Goal: Navigation & Orientation: Find specific page/section

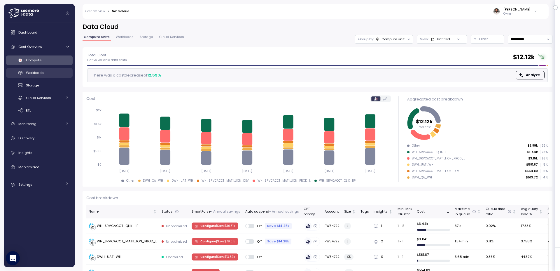
click at [57, 77] on link "Workloads" at bounding box center [39, 73] width 67 height 10
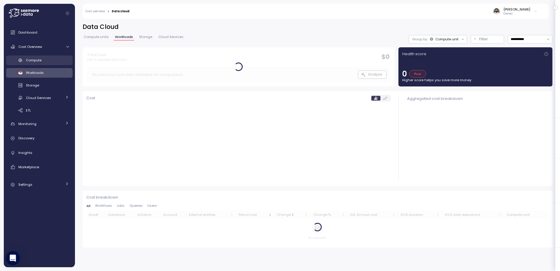
click at [54, 60] on div "Compute" at bounding box center [47, 60] width 43 height 6
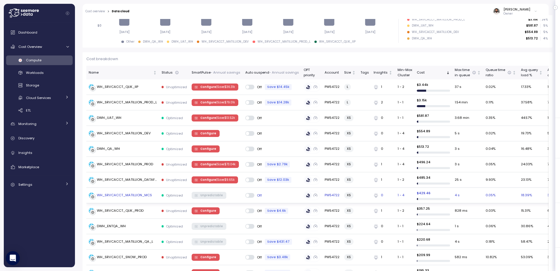
scroll to position [131, 0]
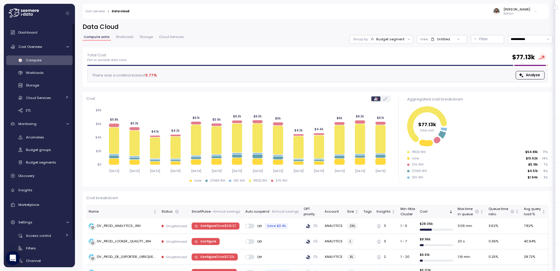
drag, startPoint x: 41, startPoint y: 71, endPoint x: 41, endPoint y: 64, distance: 6.8
click at [40, 71] on span "Workloads" at bounding box center [35, 72] width 18 height 5
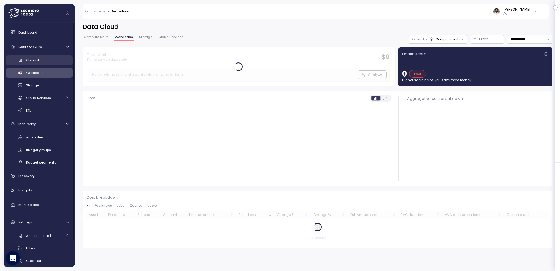
click at [41, 64] on link "Compute" at bounding box center [39, 60] width 67 height 10
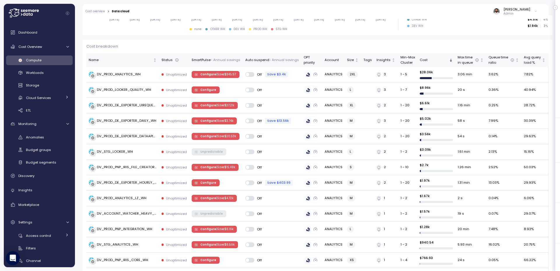
scroll to position [93, 0]
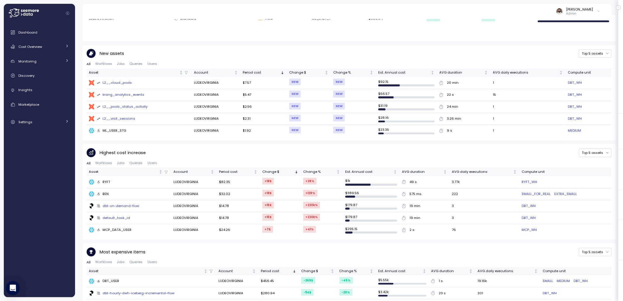
scroll to position [214, 0]
click at [52, 53] on div "Dashboard Cost Overview Compute Workloads Storage Cloud Services Clustering col…" at bounding box center [39, 77] width 67 height 101
click at [52, 51] on link "Cost Overview" at bounding box center [39, 47] width 67 height 12
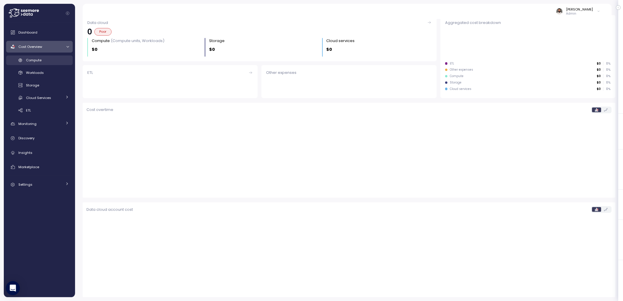
scroll to position [63, 0]
click at [52, 59] on div "Compute" at bounding box center [47, 60] width 43 height 6
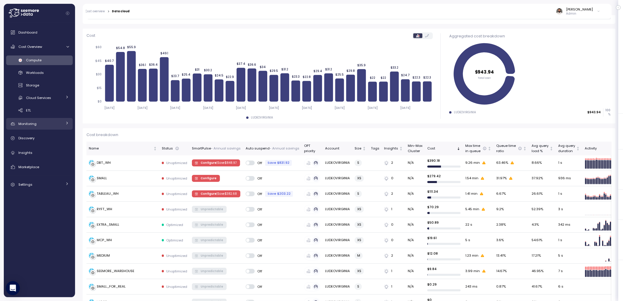
click at [60, 124] on div "Monitoring" at bounding box center [40, 124] width 44 height 6
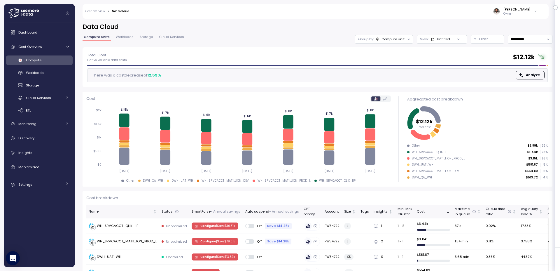
scroll to position [131, 0]
